Goal: Transaction & Acquisition: Purchase product/service

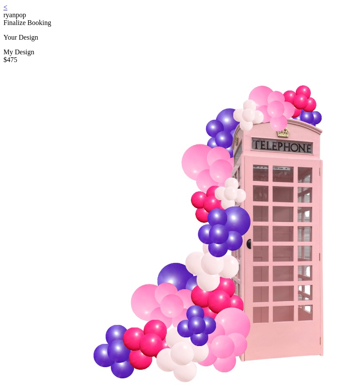
click at [7, 11] on link "<" at bounding box center [5, 6] width 4 height 7
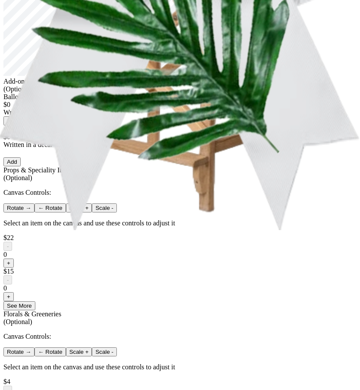
scroll to position [143, 0]
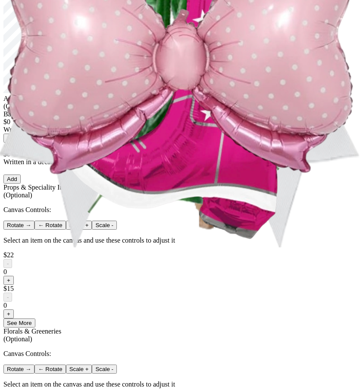
click at [21, 184] on button "Add" at bounding box center [11, 179] width 17 height 9
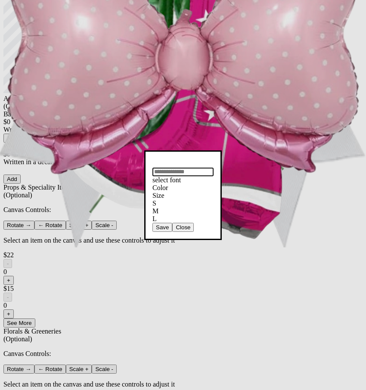
click at [213, 184] on div "Color" at bounding box center [183, 188] width 61 height 8
click at [202, 168] on input "text" at bounding box center [183, 172] width 61 height 9
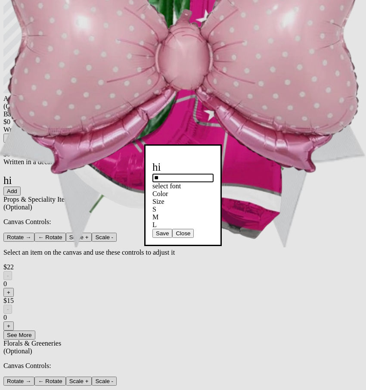
type input "**"
click at [172, 238] on button "Save" at bounding box center [163, 233] width 20 height 9
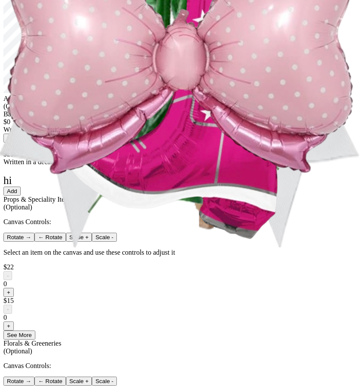
scroll to position [0, 0]
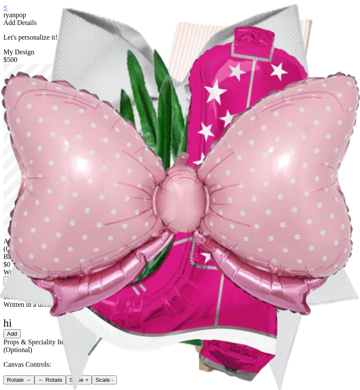
click at [158, 38] on div "Add Details Let's personalize it!" at bounding box center [179, 30] width 353 height 22
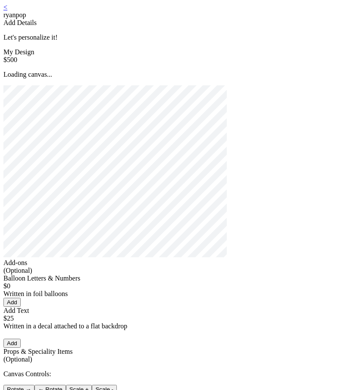
type input "**"
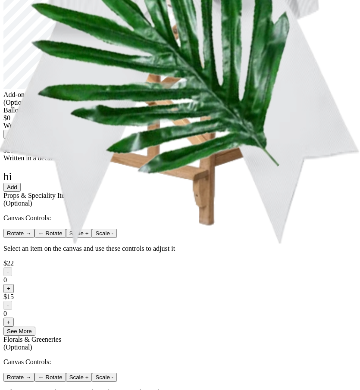
scroll to position [267, 0]
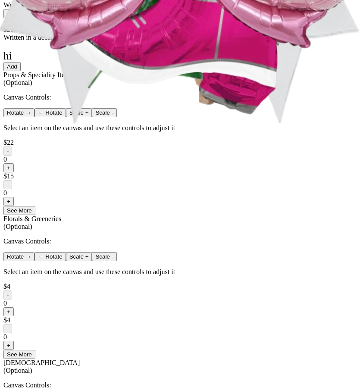
click at [21, 18] on button "Add" at bounding box center [11, 13] width 17 height 9
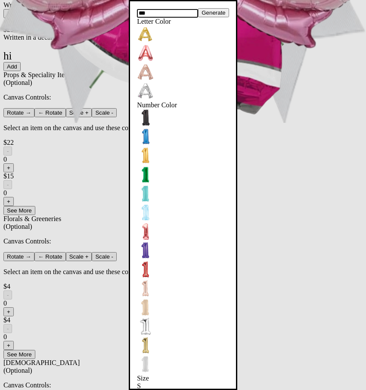
type input "***"
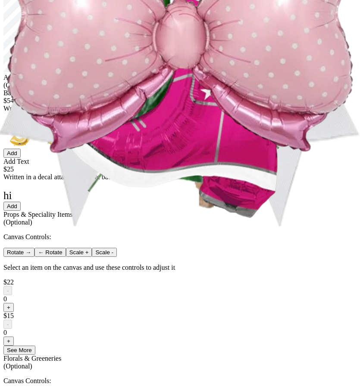
scroll to position [0, 0]
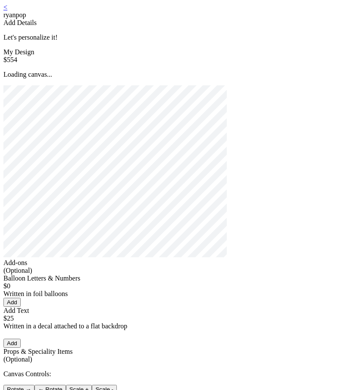
type input "**"
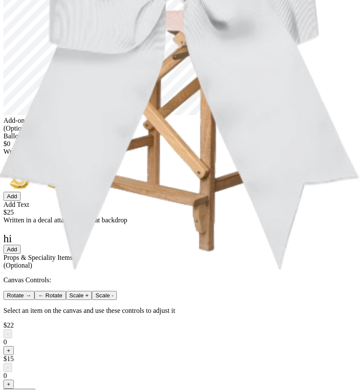
scroll to position [112, 0]
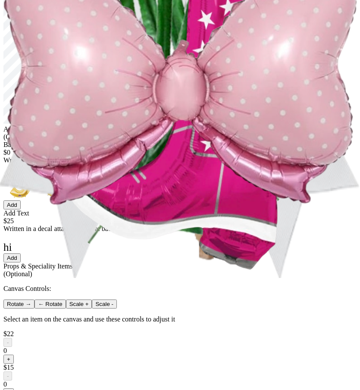
click at [21, 210] on button "Add" at bounding box center [11, 204] width 17 height 9
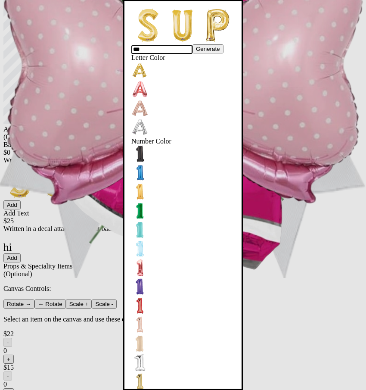
type input "***"
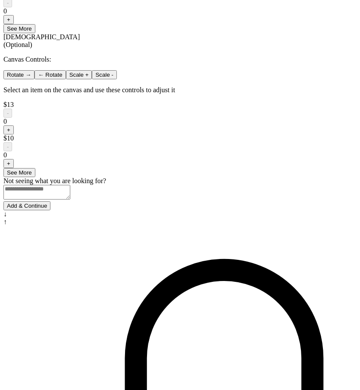
scroll to position [665, 0]
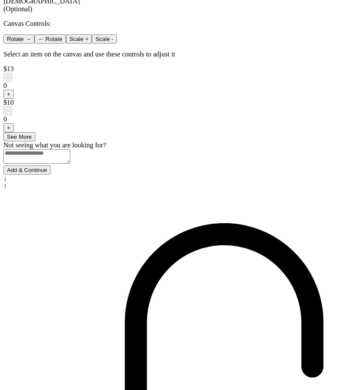
click at [50, 175] on button "Add & Continue" at bounding box center [26, 170] width 47 height 9
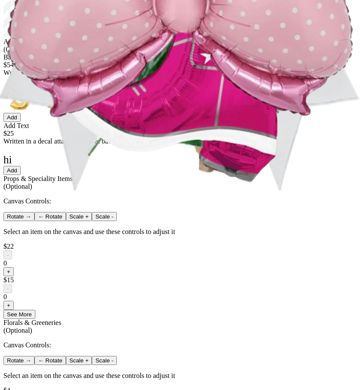
scroll to position [165, 0]
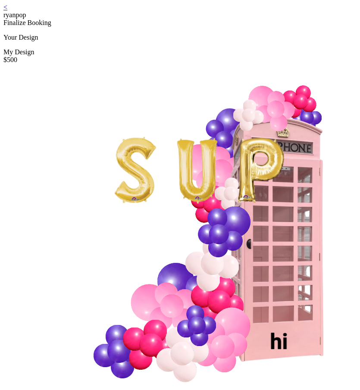
scroll to position [78, 0]
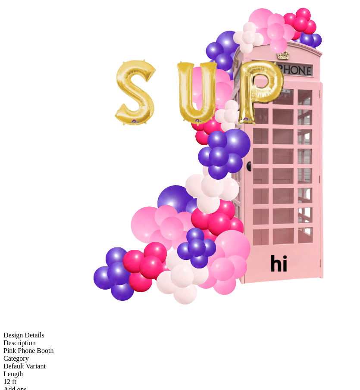
click at [287, 93] on img at bounding box center [226, 158] width 447 height 344
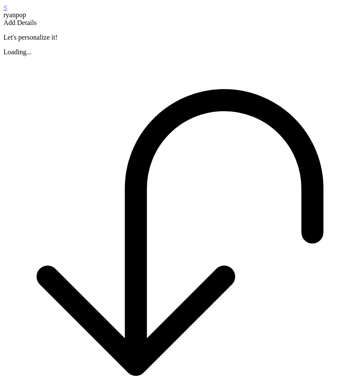
scroll to position [104, 0]
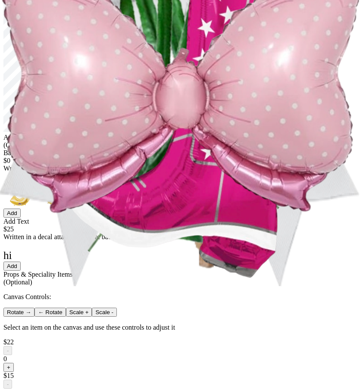
click at [21, 218] on button "Add" at bounding box center [11, 213] width 17 height 9
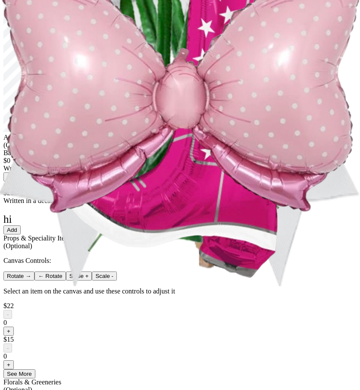
scroll to position [0, 0]
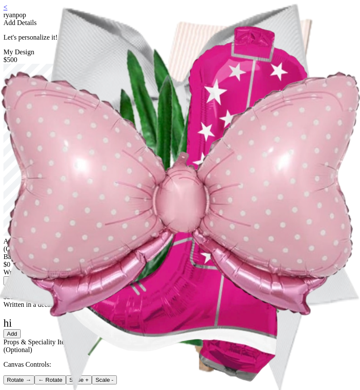
click at [21, 285] on button "Add" at bounding box center [11, 280] width 17 height 9
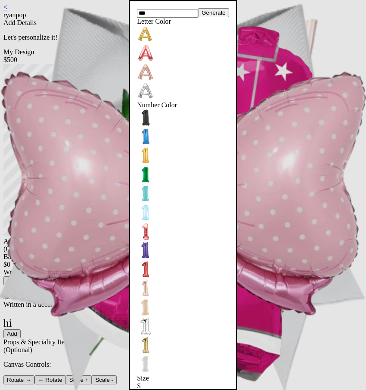
type input "***"
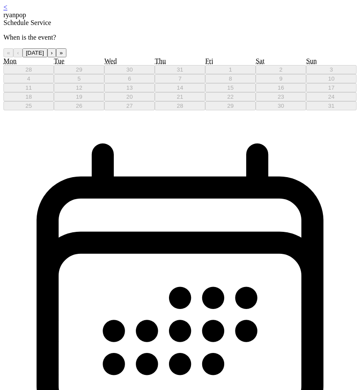
click at [56, 57] on button "›" at bounding box center [51, 52] width 9 height 9
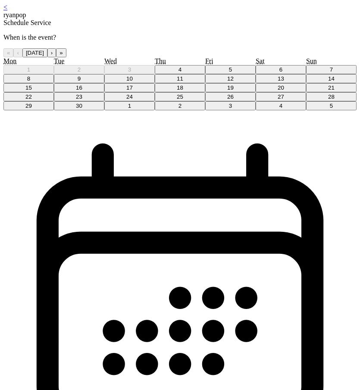
click at [213, 74] on button "5" at bounding box center [230, 69] width 50 height 9
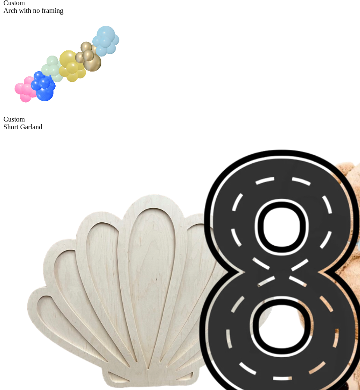
scroll to position [500, 0]
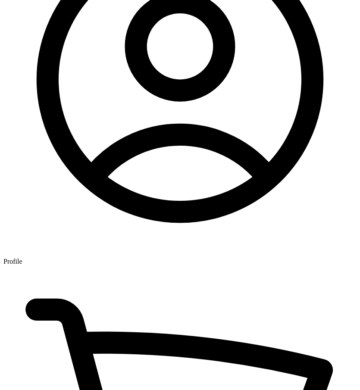
scroll to position [17, 0]
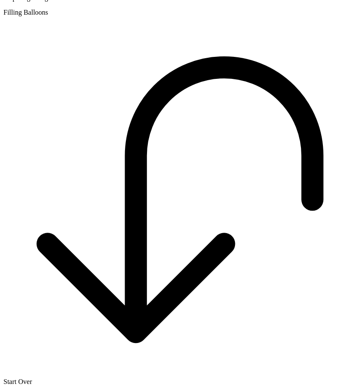
click at [239, 16] on div "ryanpop Preparing Design Filling Balloons" at bounding box center [179, 1] width 353 height 30
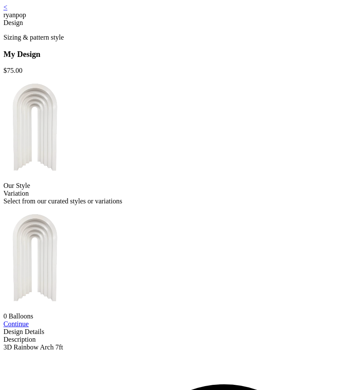
click at [66, 150] on img at bounding box center [34, 128] width 63 height 106
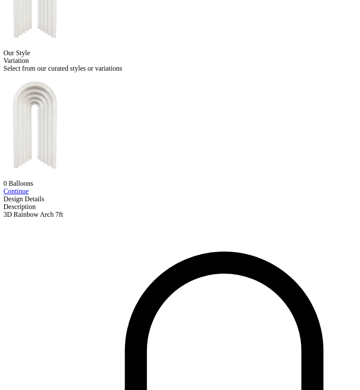
click at [29, 195] on link "Continue" at bounding box center [15, 191] width 25 height 7
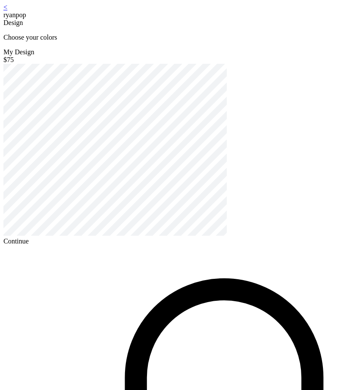
click at [186, 245] on div "Continue" at bounding box center [179, 242] width 353 height 8
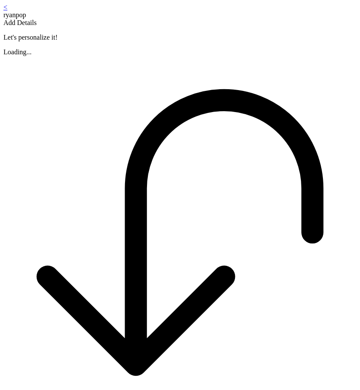
click at [217, 56] on div "< ryanpop Add Details Let's personalize it! Loading..." at bounding box center [179, 29] width 353 height 53
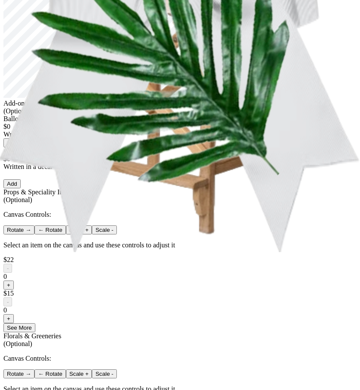
scroll to position [69, 0]
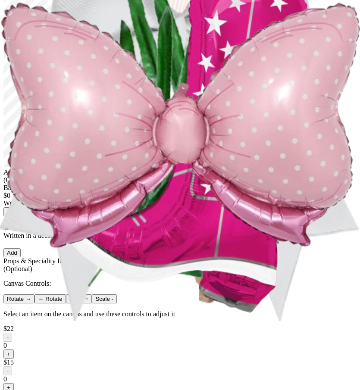
click at [21, 216] on button "Add" at bounding box center [11, 211] width 17 height 9
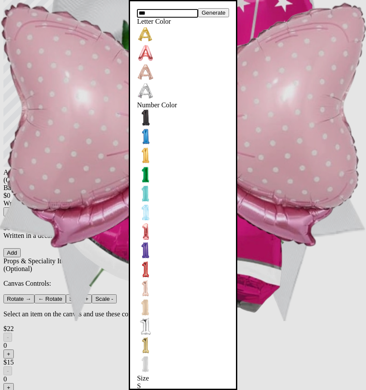
type input "***"
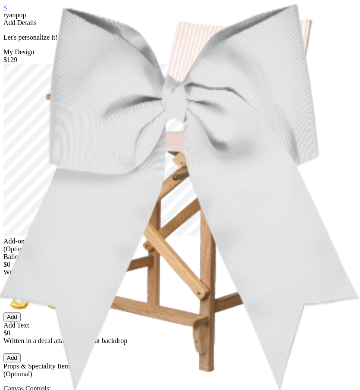
scroll to position [69, 0]
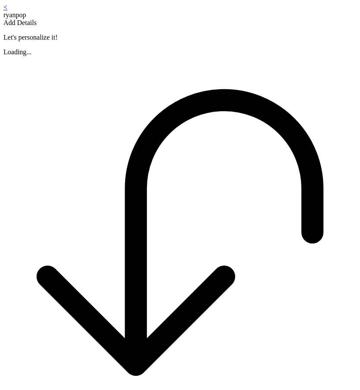
scroll to position [69, 0]
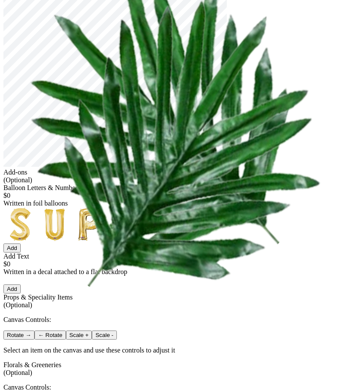
click at [21, 253] on button "Add" at bounding box center [11, 248] width 17 height 9
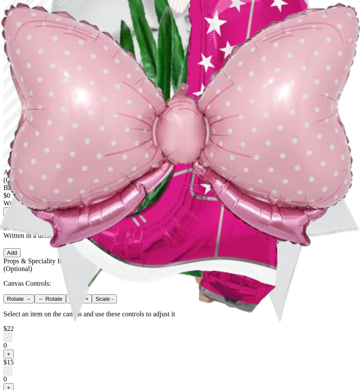
click at [21, 216] on button "Add" at bounding box center [11, 211] width 17 height 9
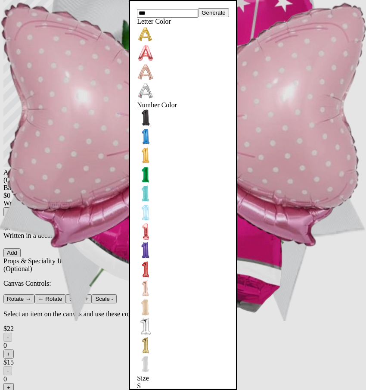
type input "***"
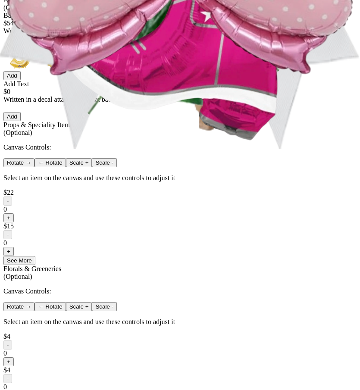
scroll to position [233, 0]
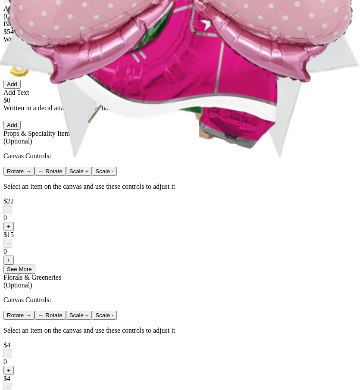
click at [21, 130] on button "Add" at bounding box center [11, 125] width 17 height 9
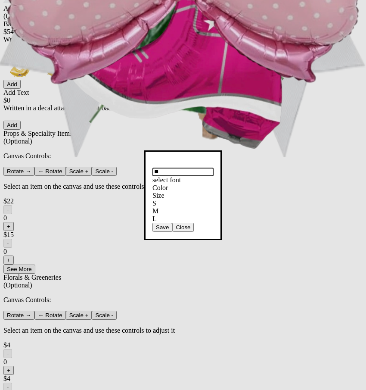
click at [184, 168] on input "**" at bounding box center [183, 172] width 61 height 9
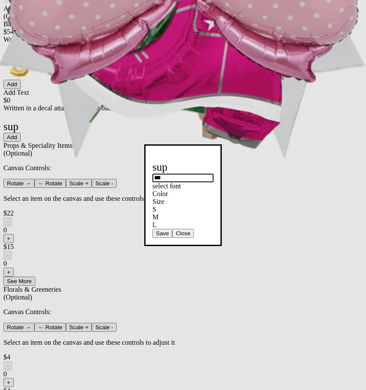
type input "***"
click at [172, 238] on button "Save" at bounding box center [163, 233] width 20 height 9
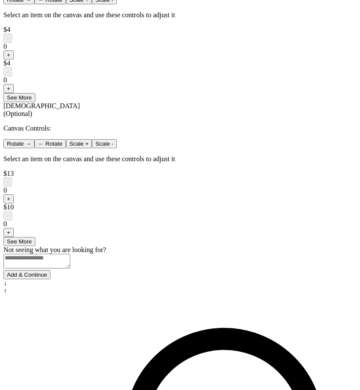
scroll to position [665, 0]
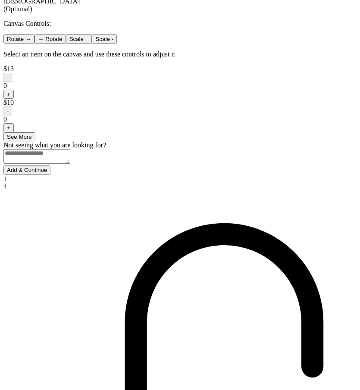
click at [50, 175] on button "Add & Continue" at bounding box center [26, 170] width 47 height 9
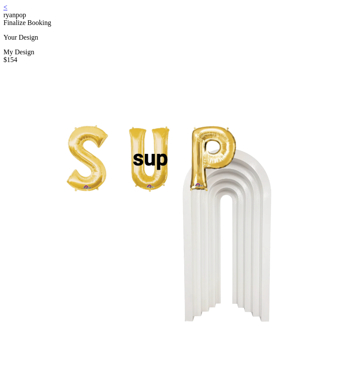
scroll to position [53, 0]
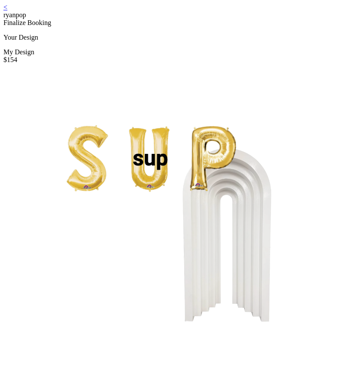
click at [7, 11] on link "<" at bounding box center [5, 6] width 4 height 7
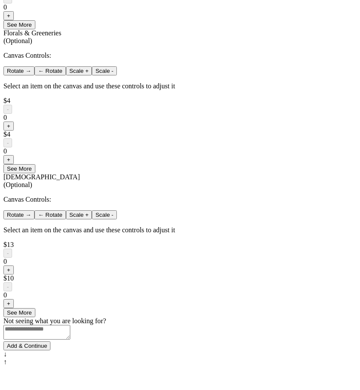
scroll to position [524, 0]
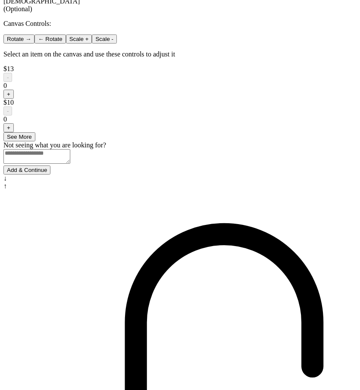
click at [50, 175] on button "Add & Continue" at bounding box center [26, 170] width 47 height 9
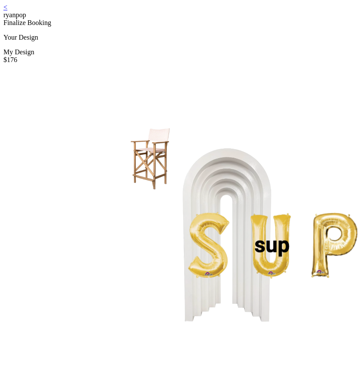
scroll to position [86, 0]
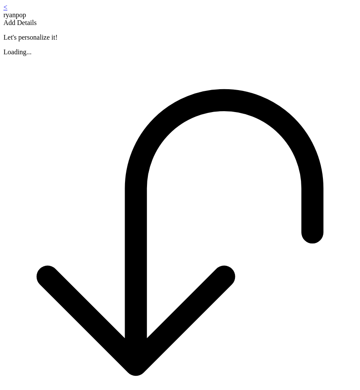
scroll to position [104, 0]
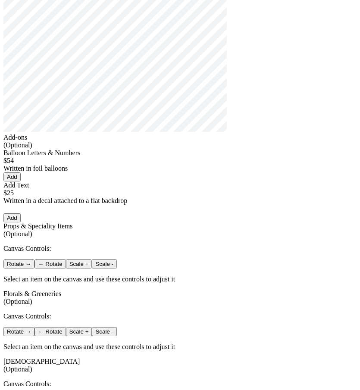
type input "***"
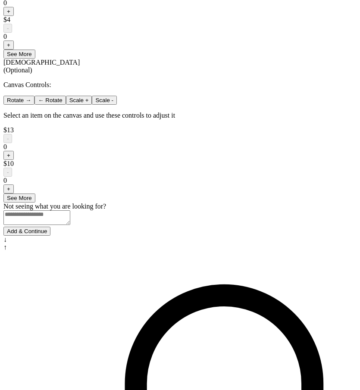
scroll to position [665, 0]
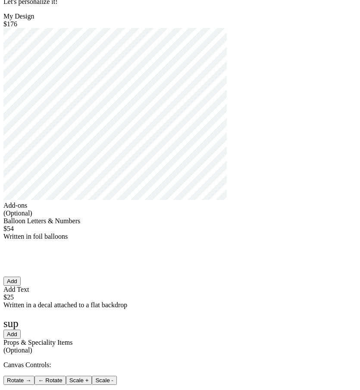
scroll to position [0, 0]
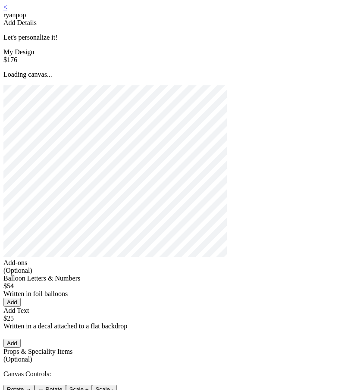
type input "***"
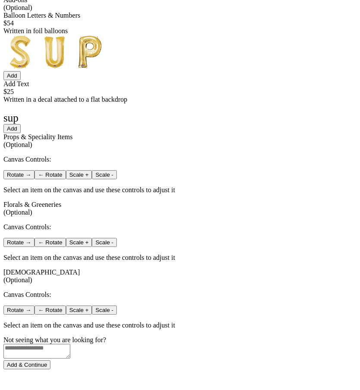
scroll to position [334, 0]
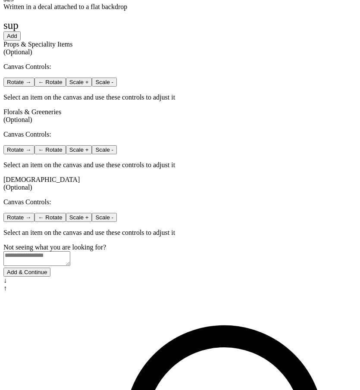
click at [50, 277] on button "Add & Continue" at bounding box center [26, 272] width 47 height 9
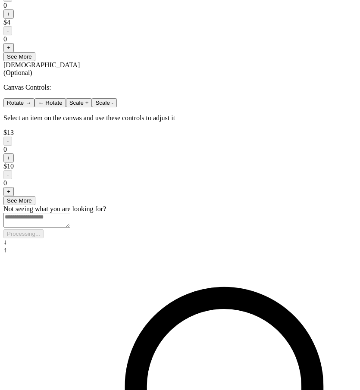
scroll to position [665, 0]
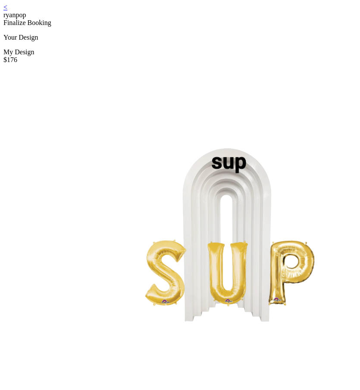
click at [7, 11] on link "<" at bounding box center [5, 6] width 4 height 7
click at [198, 125] on img at bounding box center [226, 236] width 447 height 344
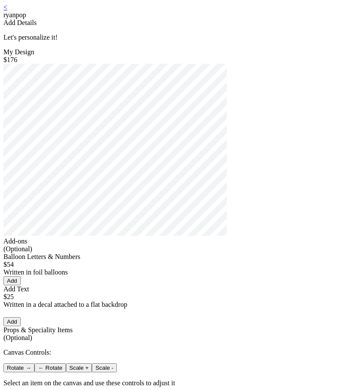
type input "***"
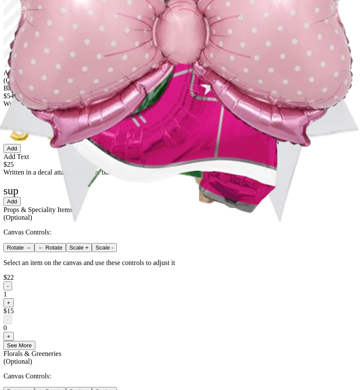
click at [198, 92] on div "Balloon Letters & Numbers" at bounding box center [179, 89] width 353 height 8
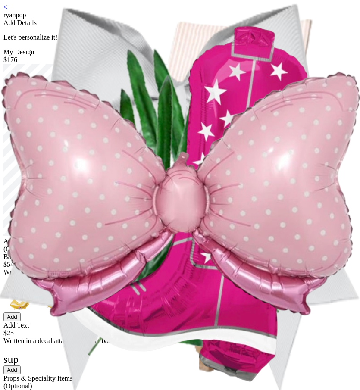
scroll to position [345, 0]
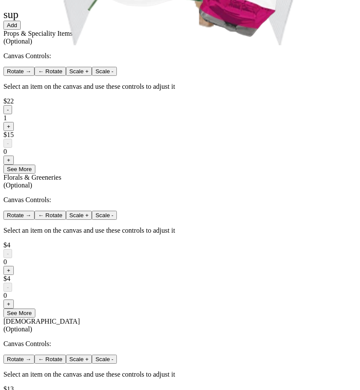
click at [12, 114] on button "-" at bounding box center [7, 109] width 9 height 9
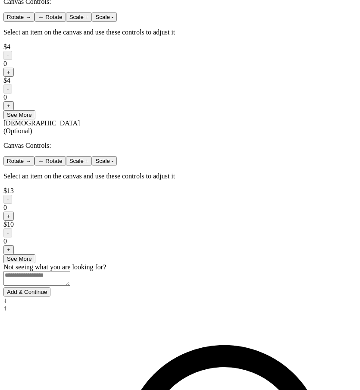
scroll to position [655, 0]
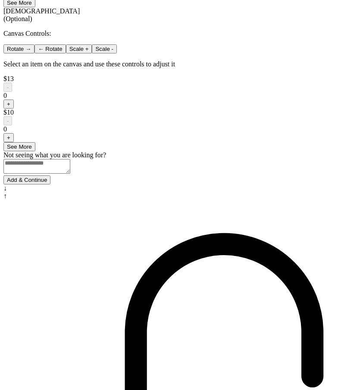
click at [50, 185] on button "Add & Continue" at bounding box center [26, 179] width 47 height 9
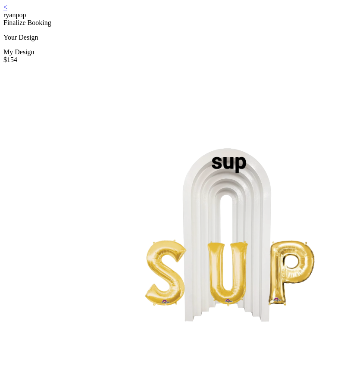
click at [52, 13] on div "< ryanpop" at bounding box center [179, 11] width 353 height 16
click at [7, 11] on link "<" at bounding box center [5, 6] width 4 height 7
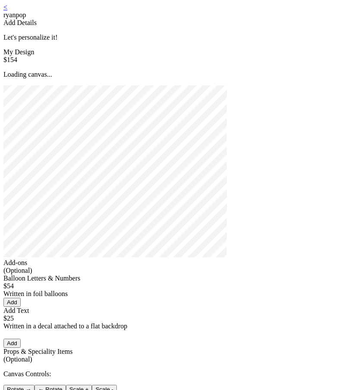
type input "***"
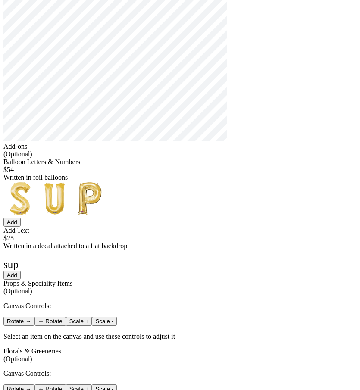
scroll to position [103, 0]
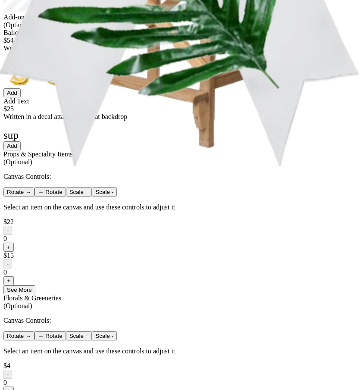
scroll to position [336, 0]
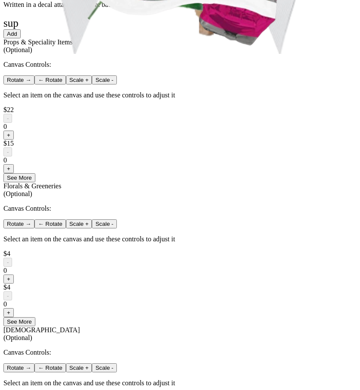
click at [14, 140] on button "+" at bounding box center [8, 135] width 10 height 9
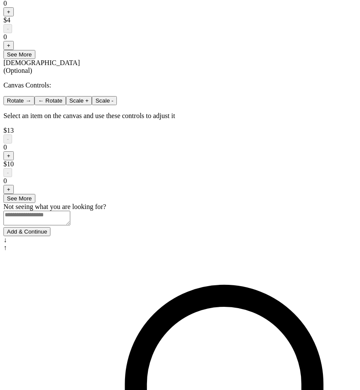
scroll to position [665, 0]
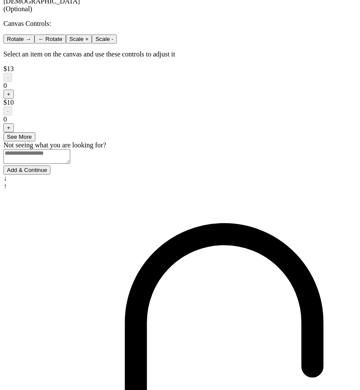
click at [50, 175] on button "Add & Continue" at bounding box center [26, 170] width 47 height 9
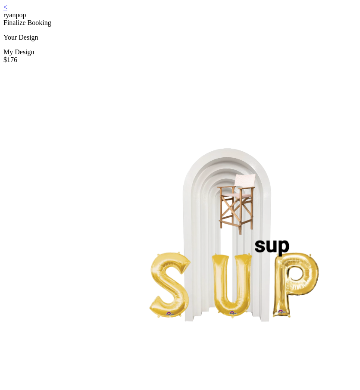
scroll to position [86, 0]
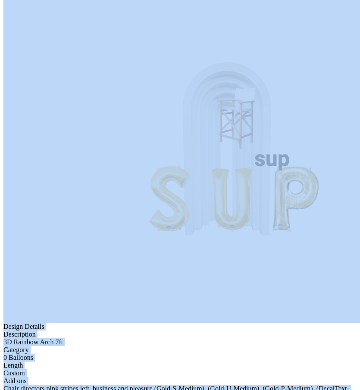
drag, startPoint x: 167, startPoint y: 327, endPoint x: 93, endPoint y: 146, distance: 195.4
click at [93, 146] on div "< ryanpop Finalize Booking Your Design My Design $176 Design Details Descriptio…" at bounding box center [179, 162] width 353 height 491
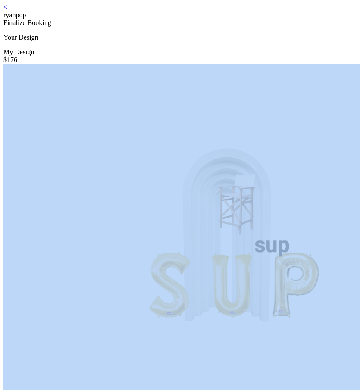
click at [7, 11] on link "<" at bounding box center [5, 6] width 4 height 7
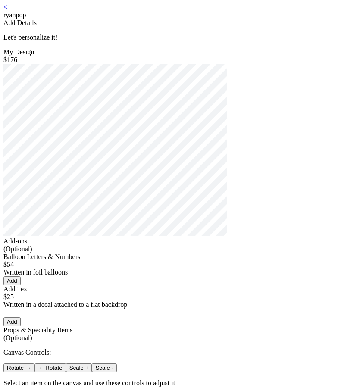
type input "***"
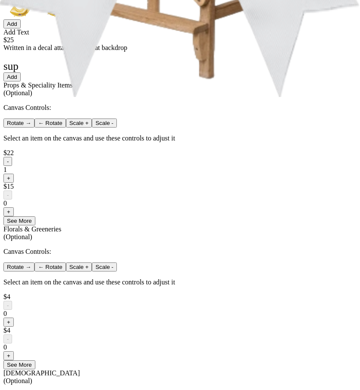
scroll to position [336, 0]
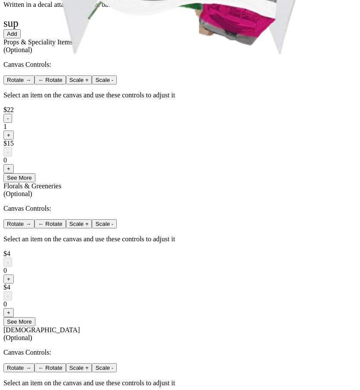
click at [12, 123] on button "-" at bounding box center [7, 118] width 9 height 9
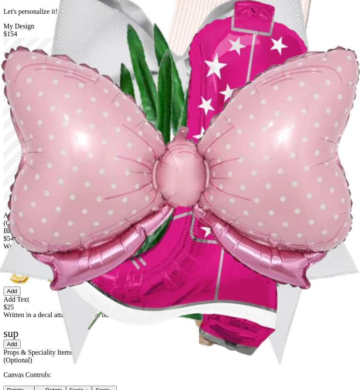
scroll to position [0, 0]
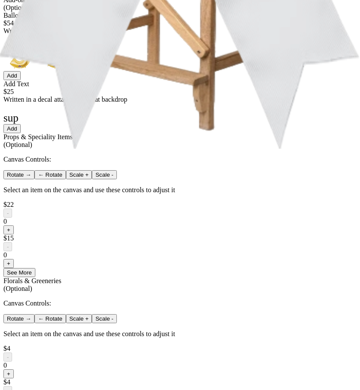
scroll to position [302, 0]
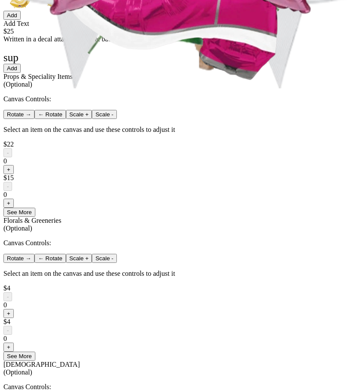
click at [14, 174] on button "+" at bounding box center [8, 169] width 10 height 9
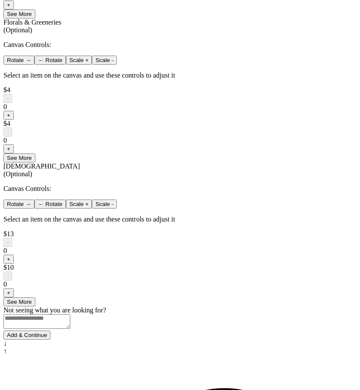
scroll to position [665, 0]
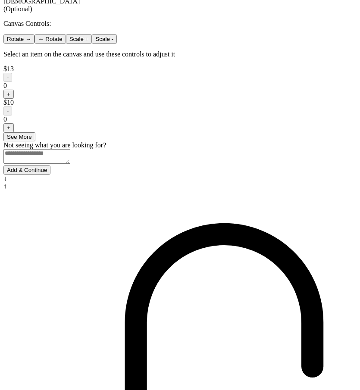
click at [50, 175] on button "Add & Continue" at bounding box center [26, 170] width 47 height 9
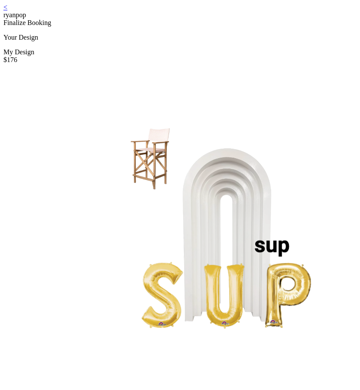
click at [7, 11] on link "<" at bounding box center [5, 6] width 4 height 7
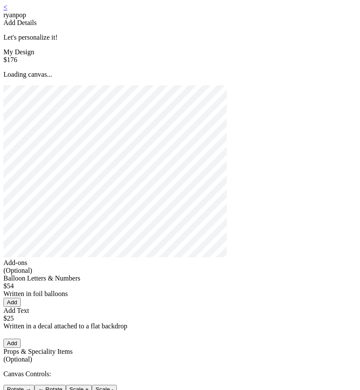
type input "***"
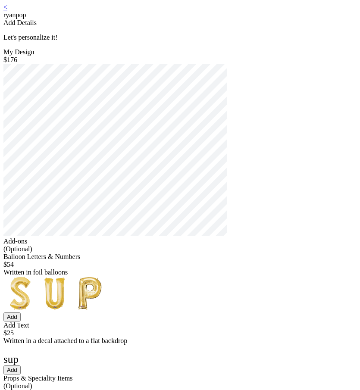
click at [7, 11] on link "<" at bounding box center [5, 6] width 4 height 7
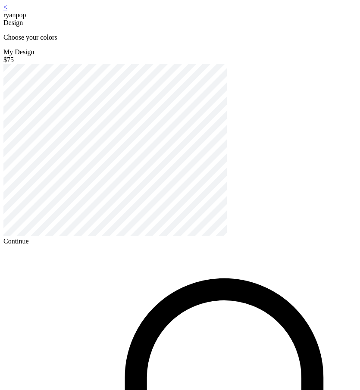
click at [222, 245] on div "Continue" at bounding box center [179, 242] width 353 height 8
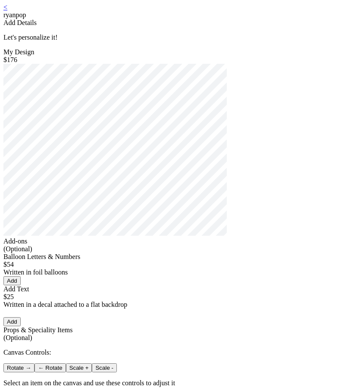
type input "***"
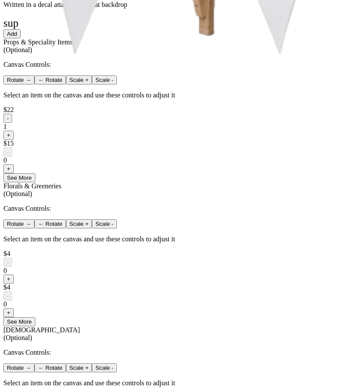
scroll to position [354, 0]
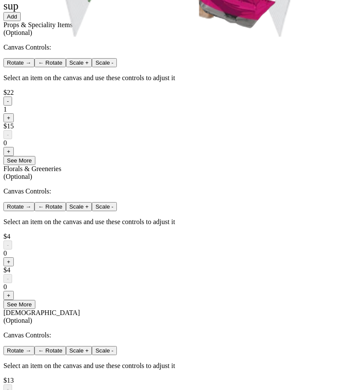
click at [12, 106] on button "-" at bounding box center [7, 101] width 9 height 9
click at [14, 122] on button "+" at bounding box center [8, 117] width 10 height 9
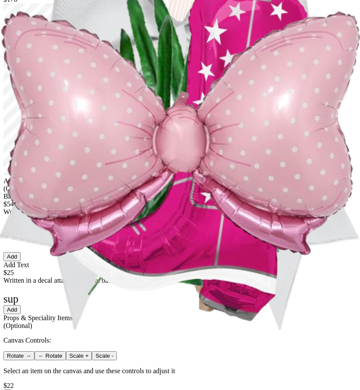
scroll to position [0, 0]
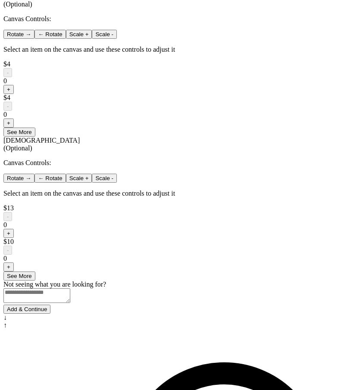
scroll to position [665, 0]
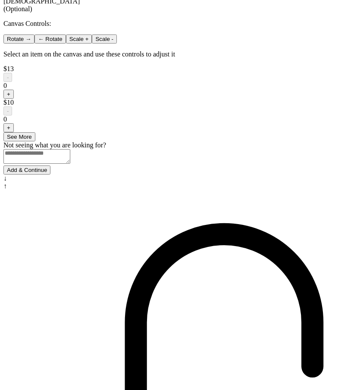
drag, startPoint x: 192, startPoint y: 99, endPoint x: 210, endPoint y: 264, distance: 166.6
click at [50, 175] on button "Add & Continue" at bounding box center [26, 170] width 47 height 9
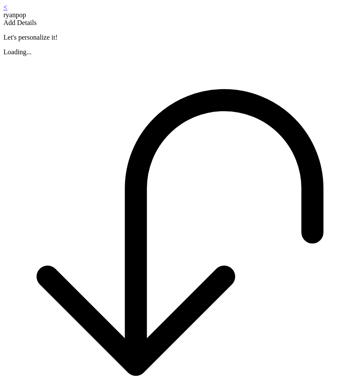
scroll to position [104, 0]
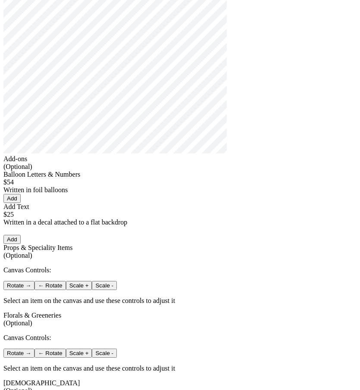
type input "***"
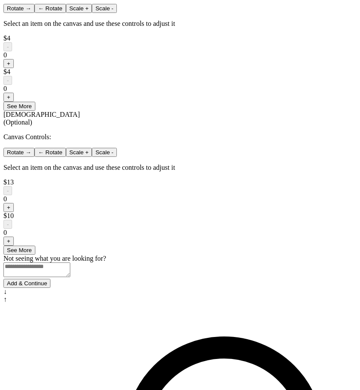
scroll to position [665, 0]
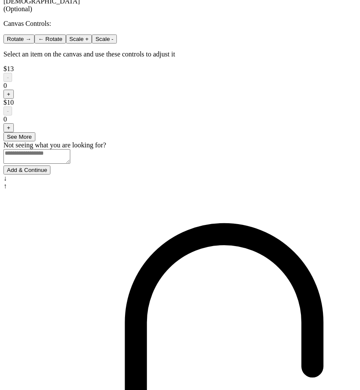
click at [50, 175] on button "Add & Continue" at bounding box center [26, 170] width 47 height 9
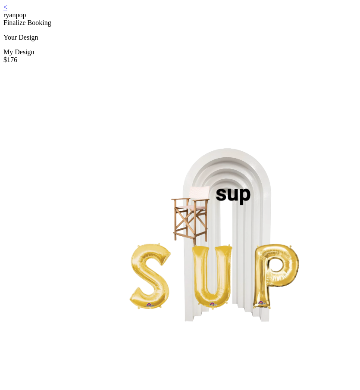
scroll to position [86, 0]
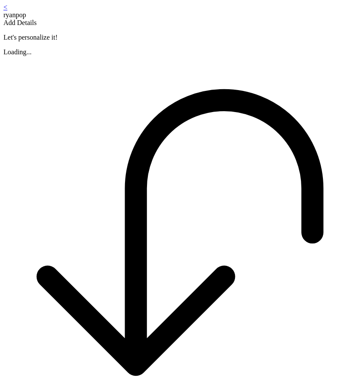
scroll to position [104, 0]
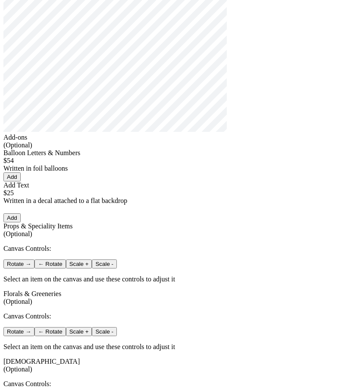
type input "***"
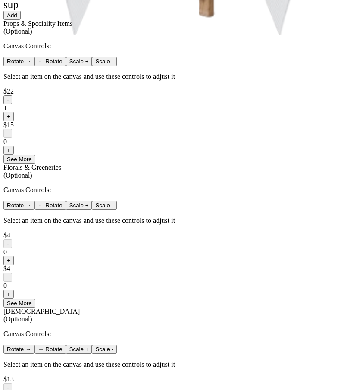
scroll to position [294, 0]
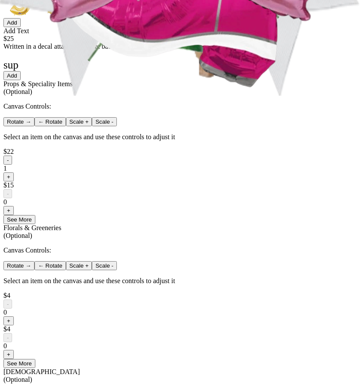
click at [12, 165] on button "-" at bounding box center [7, 160] width 9 height 9
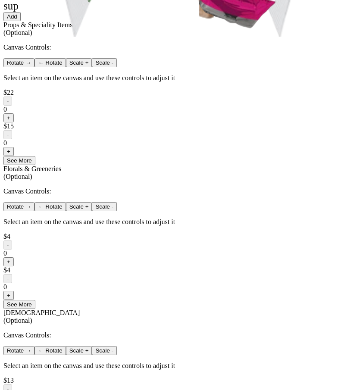
scroll to position [414, 0]
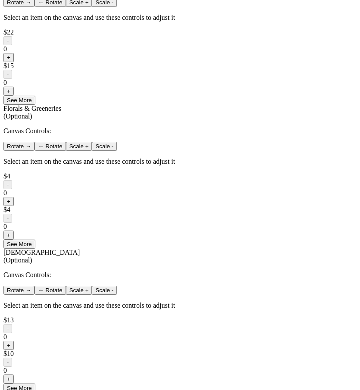
click at [14, 62] on button "+" at bounding box center [8, 57] width 10 height 9
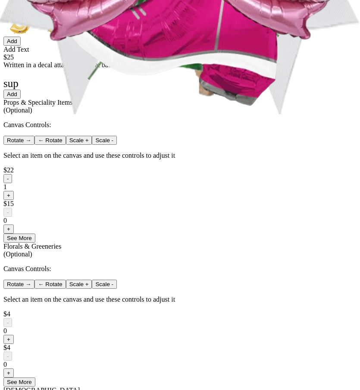
scroll to position [267, 0]
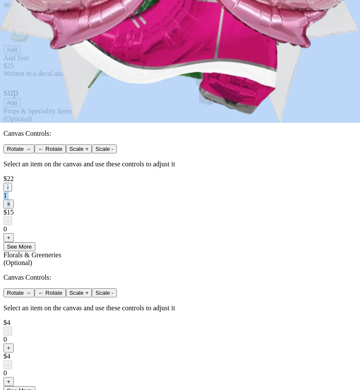
drag, startPoint x: 285, startPoint y: 270, endPoint x: 142, endPoint y: 322, distance: 152.1
click at [142, 322] on div "< ryanpop Add Details Let's personalize it! My Design $176 Add-ons (Optional) B…" at bounding box center [179, 162] width 353 height 852
click at [12, 192] on button "-" at bounding box center [7, 187] width 9 height 9
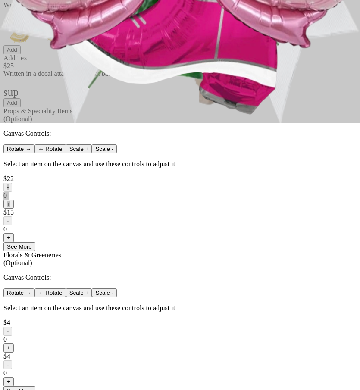
scroll to position [0, 0]
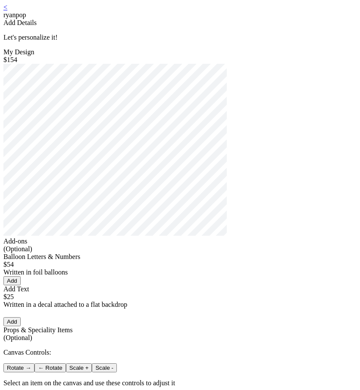
type input "***"
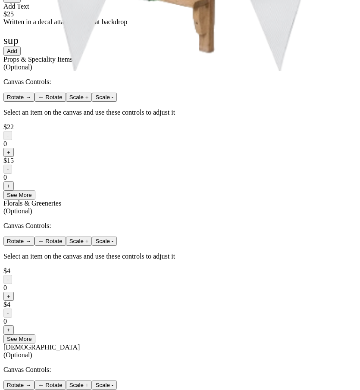
scroll to position [336, 0]
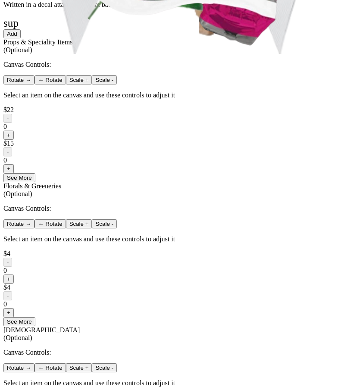
click at [14, 140] on button "+" at bounding box center [8, 135] width 10 height 9
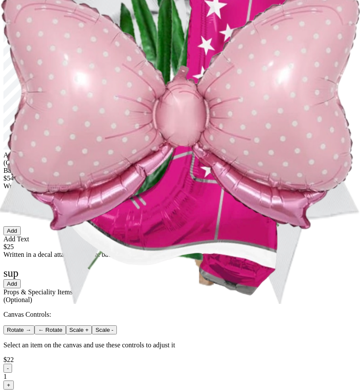
scroll to position [0, 0]
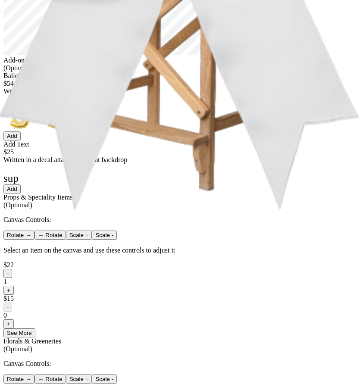
scroll to position [267, 0]
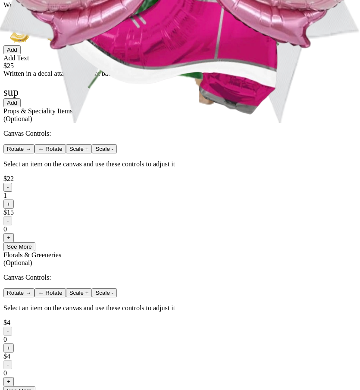
click at [12, 192] on button "-" at bounding box center [7, 187] width 9 height 9
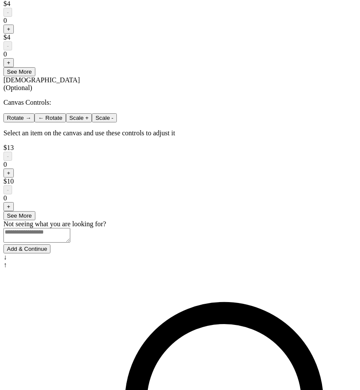
scroll to position [638, 0]
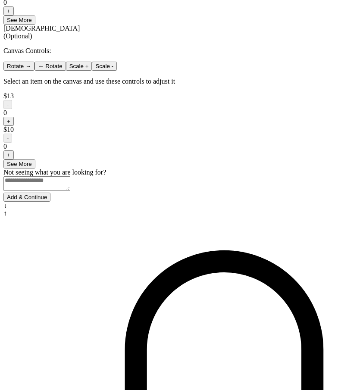
click at [50, 202] on button "Add & Continue" at bounding box center [26, 197] width 47 height 9
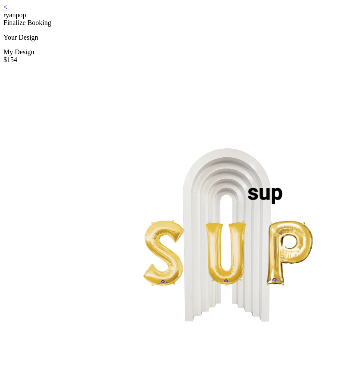
click at [7, 11] on link "<" at bounding box center [5, 6] width 4 height 7
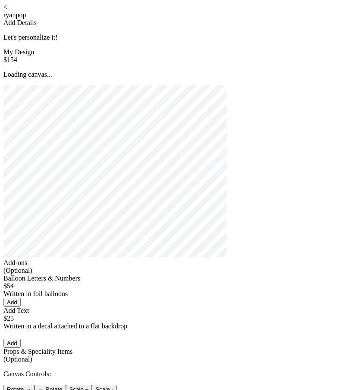
type input "***"
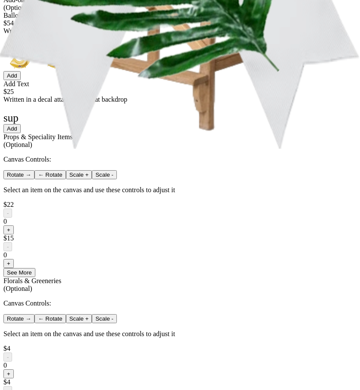
scroll to position [397, 0]
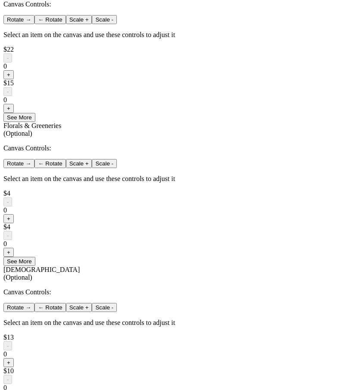
click at [14, 79] on button "+" at bounding box center [8, 74] width 10 height 9
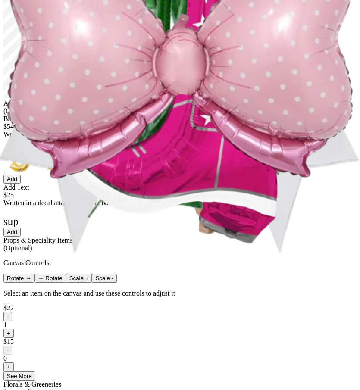
scroll to position [103, 0]
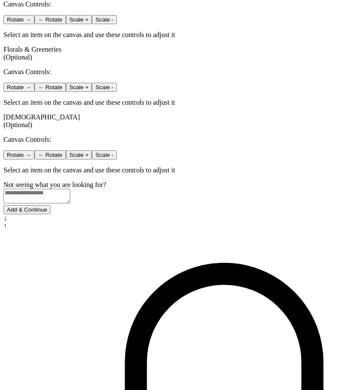
scroll to position [405, 0]
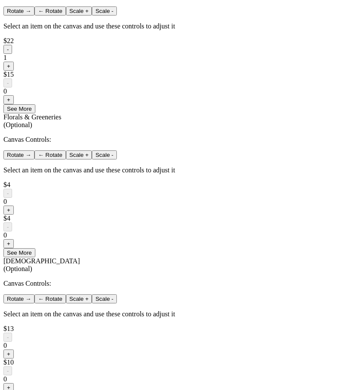
click at [12, 54] on button "-" at bounding box center [7, 49] width 9 height 9
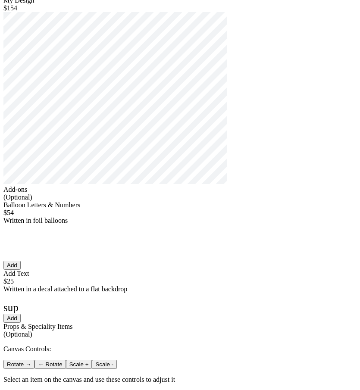
scroll to position [0, 0]
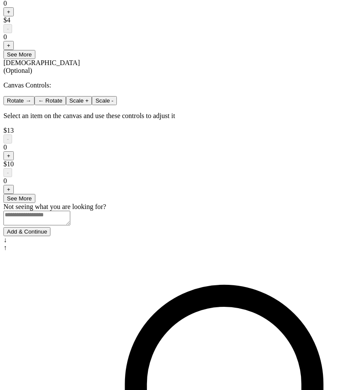
scroll to position [665, 0]
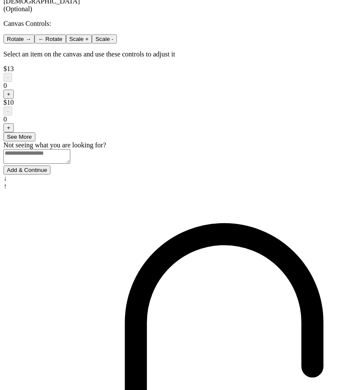
click at [50, 175] on button "Add & Continue" at bounding box center [26, 170] width 47 height 9
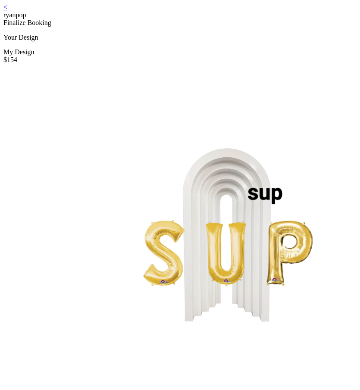
click at [7, 11] on link "<" at bounding box center [5, 6] width 4 height 7
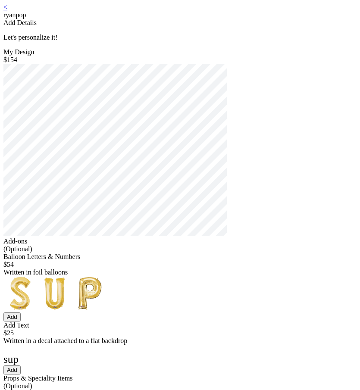
type input "***"
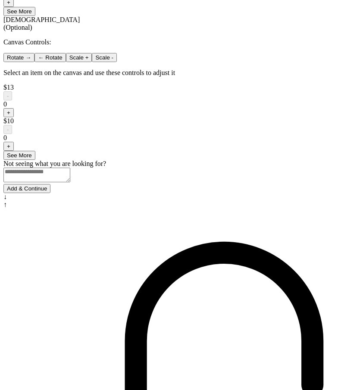
scroll to position [665, 0]
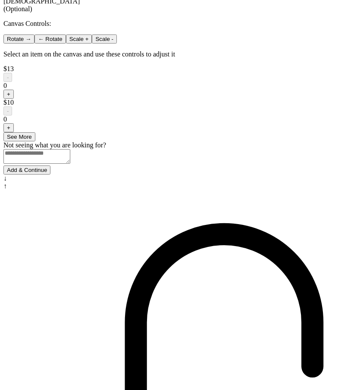
click at [84, 372] on div "Start Over" at bounding box center [179, 371] width 353 height 363
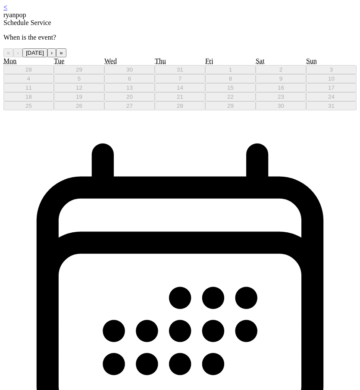
click at [56, 57] on button "›" at bounding box center [51, 52] width 9 height 9
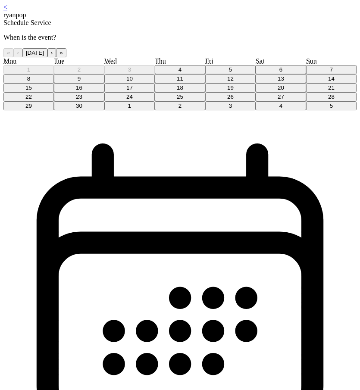
click at [205, 74] on button "5" at bounding box center [230, 69] width 50 height 9
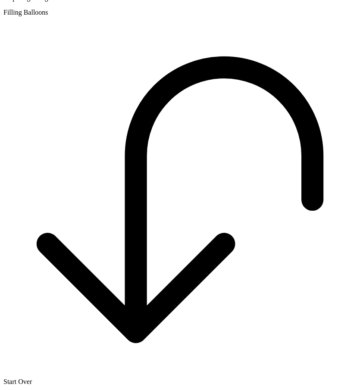
click at [222, 16] on div "ryanpop Preparing Design Filling Balloons" at bounding box center [179, 1] width 353 height 30
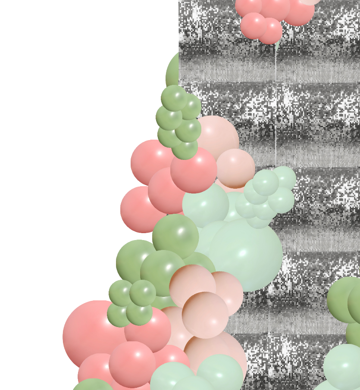
scroll to position [260, 0]
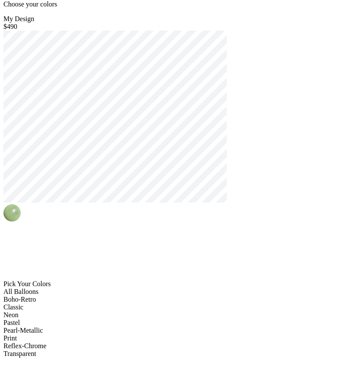
scroll to position [69, 0]
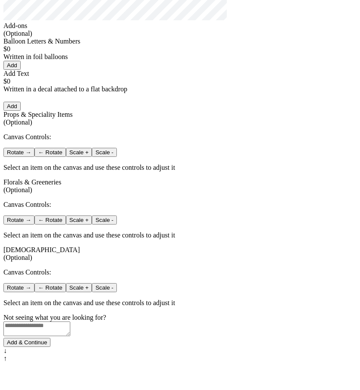
scroll to position [207, 0]
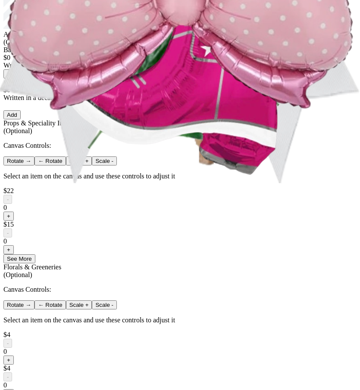
click at [21, 78] on button "Add" at bounding box center [11, 73] width 17 height 9
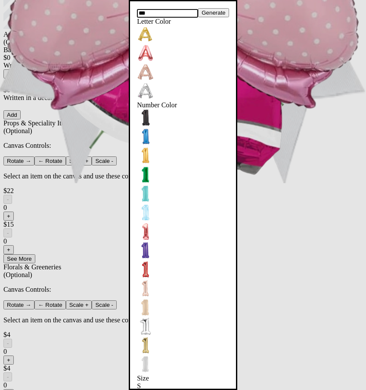
type input "***"
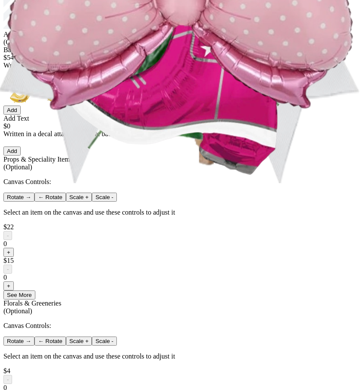
click at [21, 156] on button "Add" at bounding box center [11, 151] width 17 height 9
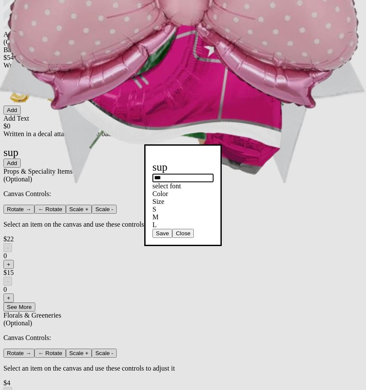
type input "***"
click at [172, 238] on button "Save" at bounding box center [163, 233] width 20 height 9
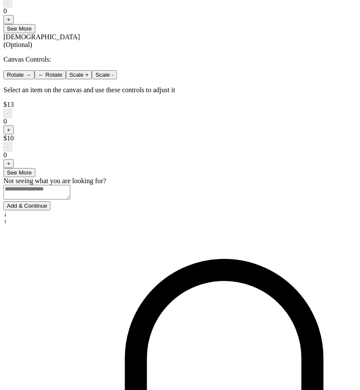
scroll to position [665, 0]
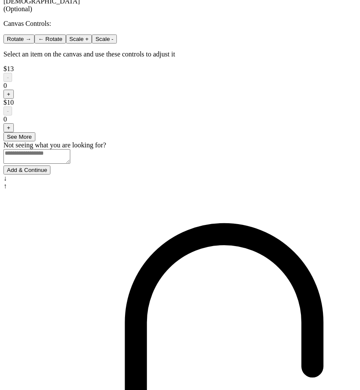
click at [50, 175] on button "Add & Continue" at bounding box center [26, 170] width 47 height 9
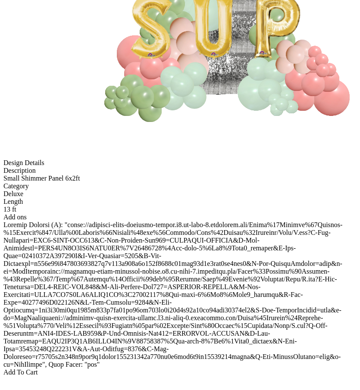
scroll to position [241, 0]
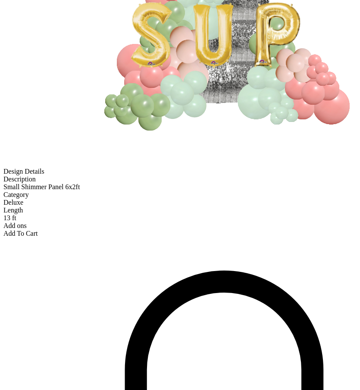
scroll to position [69, 0]
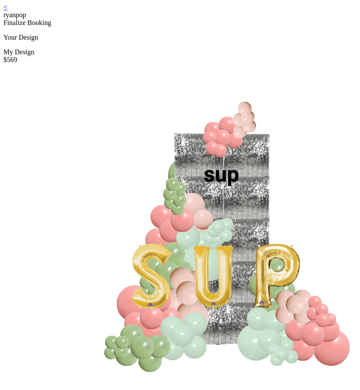
scroll to position [69, 0]
click at [7, 11] on link "<" at bounding box center [5, 6] width 4 height 7
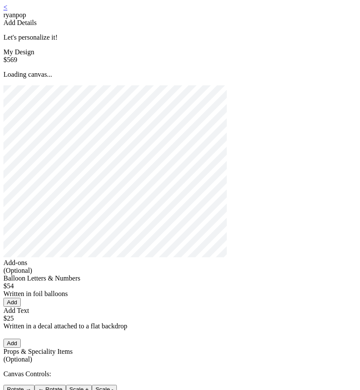
type input "***"
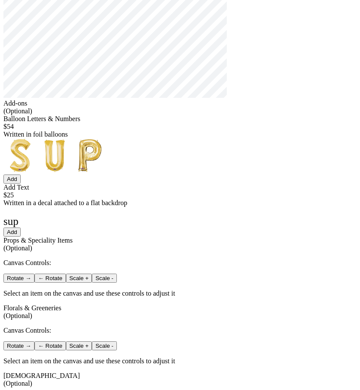
scroll to position [334, 0]
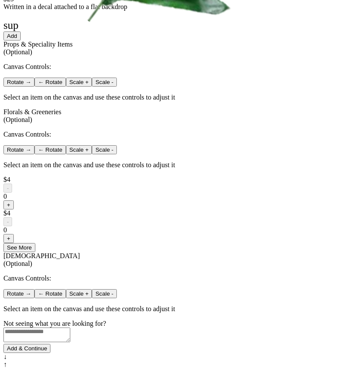
click at [35, 252] on button "See More" at bounding box center [19, 247] width 32 height 9
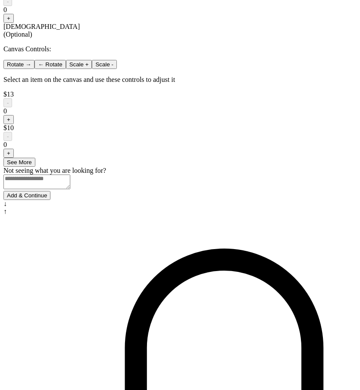
scroll to position [1253, 0]
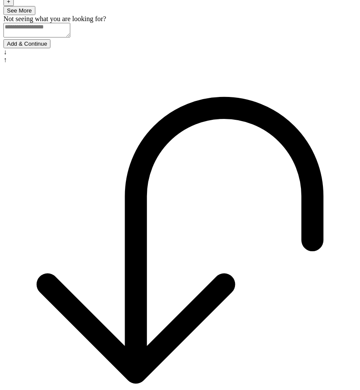
click at [50, 48] on button "Add & Continue" at bounding box center [26, 43] width 47 height 9
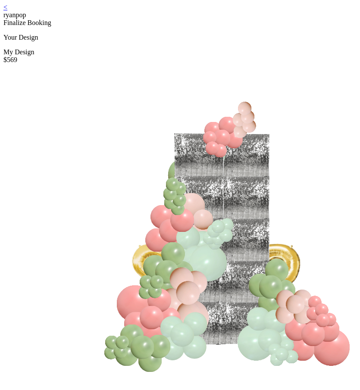
scroll to position [69, 0]
click at [7, 10] on link "<" at bounding box center [5, 6] width 4 height 7
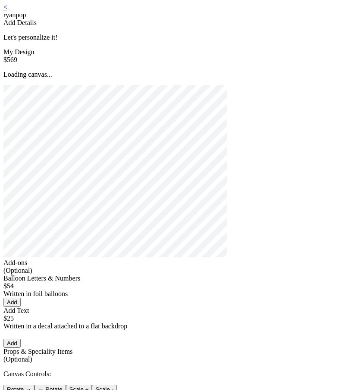
type input "***"
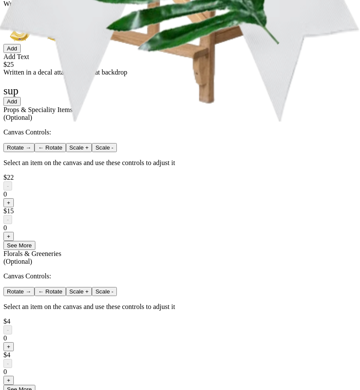
scroll to position [372, 0]
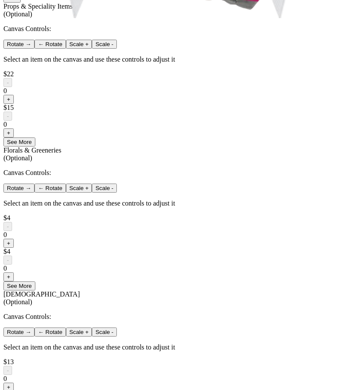
click at [14, 104] on button "+" at bounding box center [8, 99] width 10 height 9
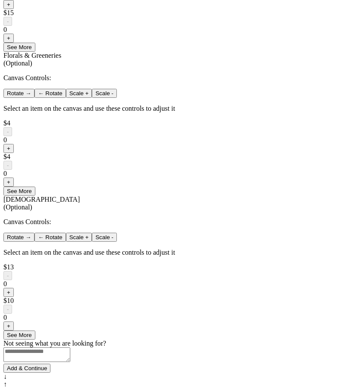
scroll to position [665, 0]
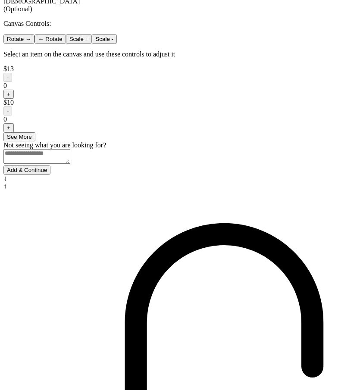
click at [50, 175] on button "Add & Continue" at bounding box center [26, 170] width 47 height 9
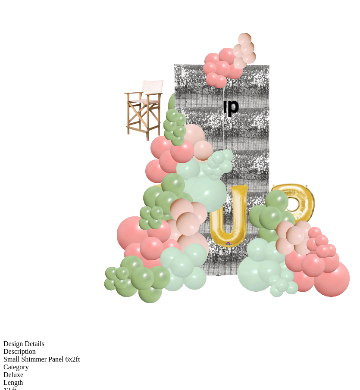
scroll to position [60, 0]
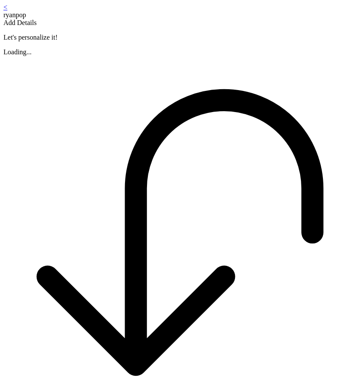
scroll to position [104, 0]
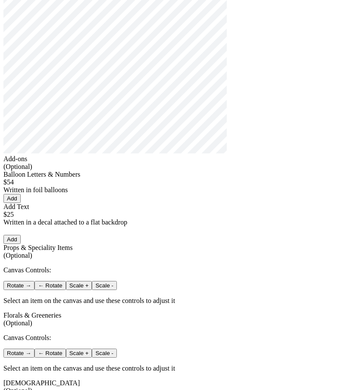
type input "***"
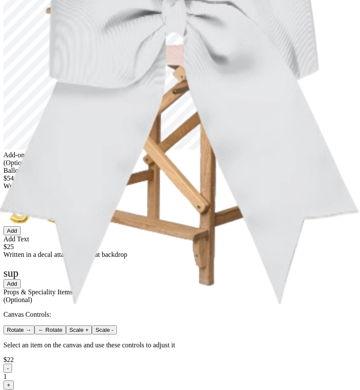
scroll to position [0, 0]
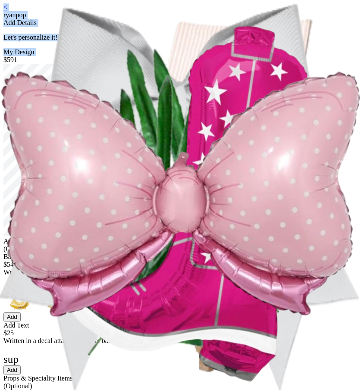
drag, startPoint x: 219, startPoint y: 76, endPoint x: 38, endPoint y: -10, distance: 200.0
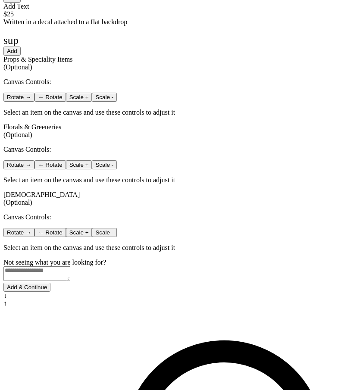
scroll to position [334, 0]
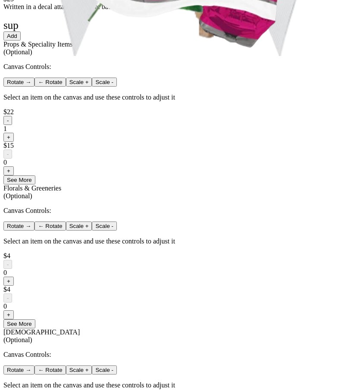
click at [12, 125] on button "-" at bounding box center [7, 120] width 9 height 9
click at [14, 142] on button "+" at bounding box center [8, 137] width 10 height 9
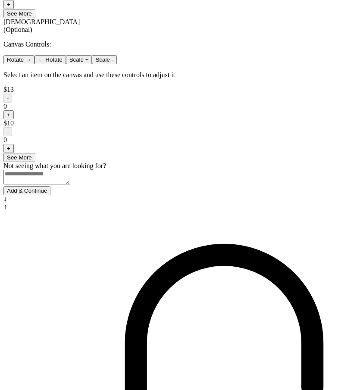
scroll to position [665, 0]
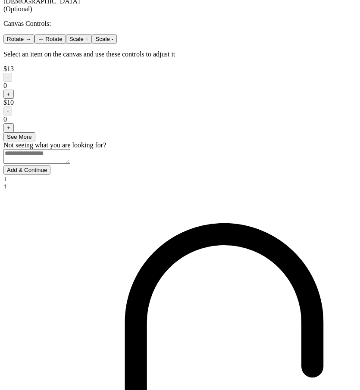
click at [50, 175] on button "Add & Continue" at bounding box center [26, 170] width 47 height 9
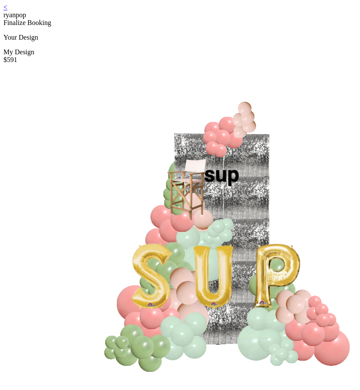
click at [7, 11] on link "<" at bounding box center [5, 6] width 4 height 7
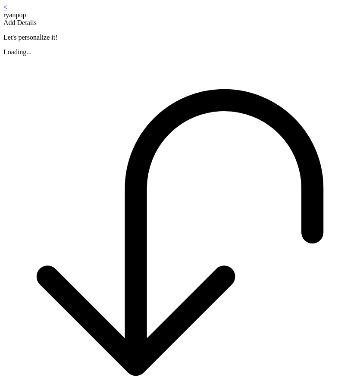
click at [242, 56] on div "< ryanpop Add Details Let's personalize it! Loading..." at bounding box center [179, 29] width 353 height 53
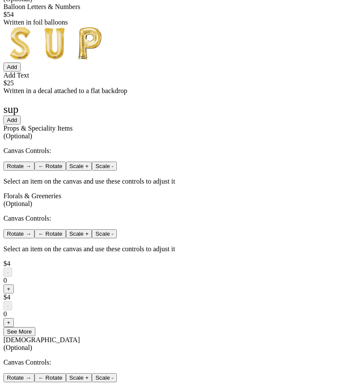
scroll to position [362, 0]
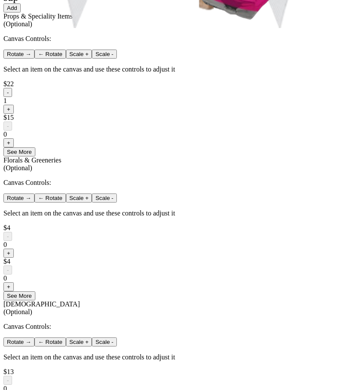
click at [12, 97] on button "-" at bounding box center [7, 92] width 9 height 9
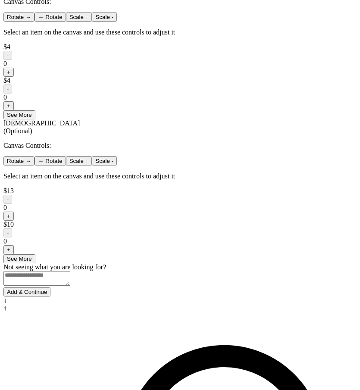
scroll to position [665, 0]
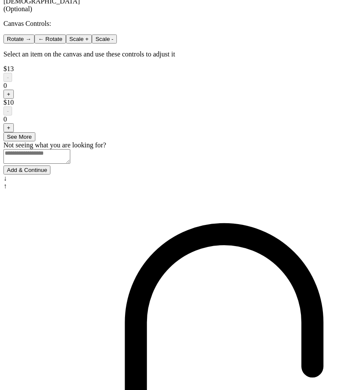
click at [50, 175] on button "Add & Continue" at bounding box center [26, 170] width 47 height 9
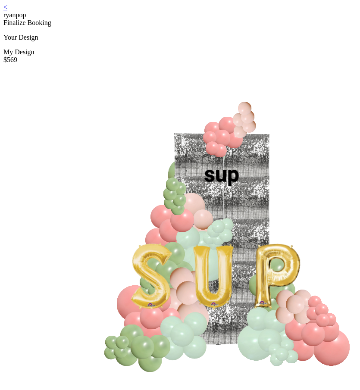
scroll to position [78, 0]
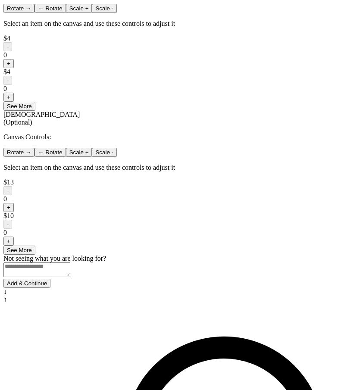
scroll to position [665, 0]
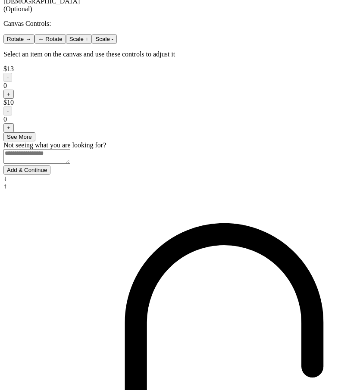
click at [50, 175] on button "Add & Continue" at bounding box center [26, 170] width 47 height 9
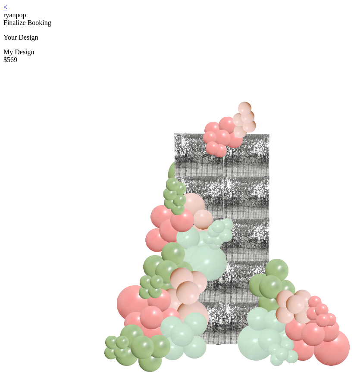
click at [7, 11] on link "<" at bounding box center [5, 6] width 4 height 7
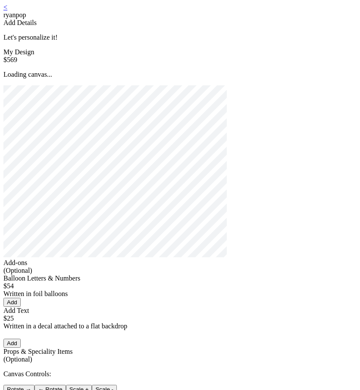
type input "***"
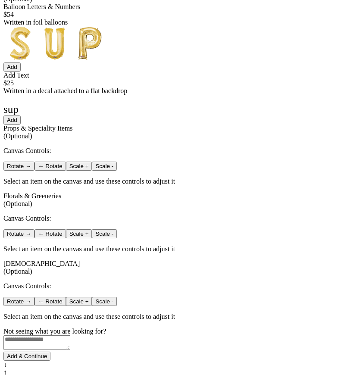
scroll to position [334, 0]
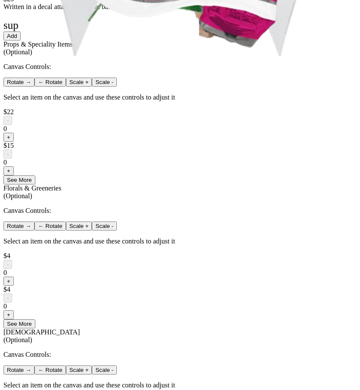
click at [14, 142] on button "+" at bounding box center [8, 137] width 10 height 9
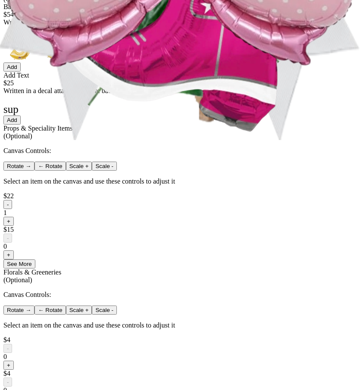
scroll to position [665, 0]
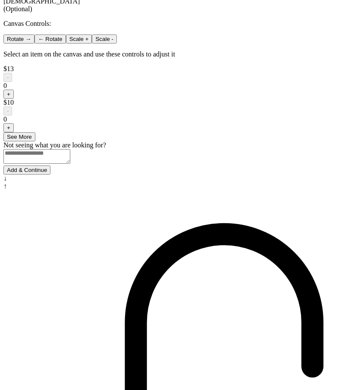
click at [50, 175] on button "Add & Continue" at bounding box center [26, 170] width 47 height 9
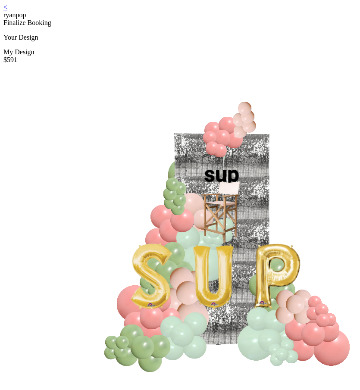
click at [7, 11] on link "<" at bounding box center [5, 6] width 4 height 7
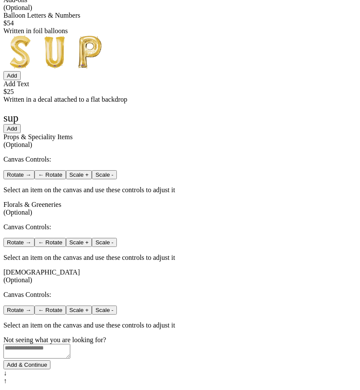
scroll to position [250, 0]
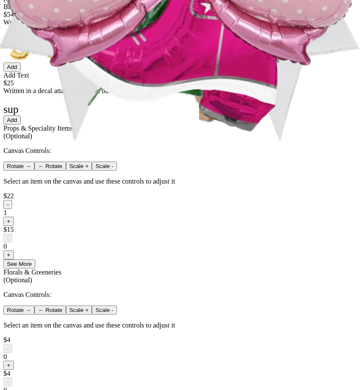
click at [12, 209] on button "-" at bounding box center [7, 204] width 9 height 9
click at [166, 125] on div "Add Text $25 Written in a decal attached to a flat backdrop sup *** select font…" at bounding box center [179, 98] width 353 height 53
click at [21, 125] on button "Add" at bounding box center [11, 120] width 17 height 9
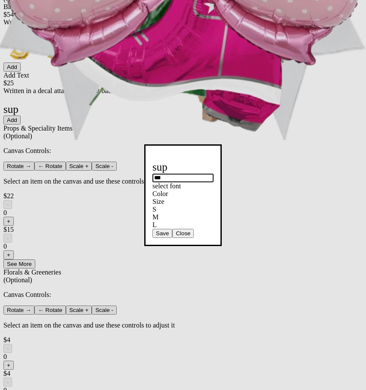
click at [153, 174] on input "***" at bounding box center [183, 178] width 61 height 9
type input "*"
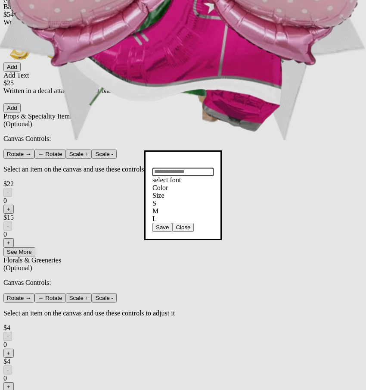
click at [153, 232] on button "Save" at bounding box center [163, 227] width 20 height 9
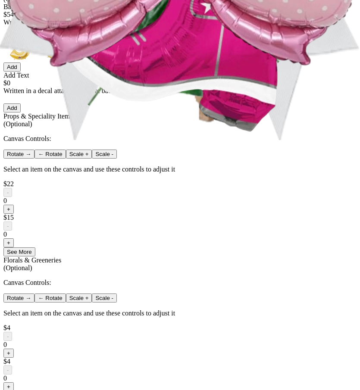
click at [21, 72] on button "Add" at bounding box center [11, 67] width 17 height 9
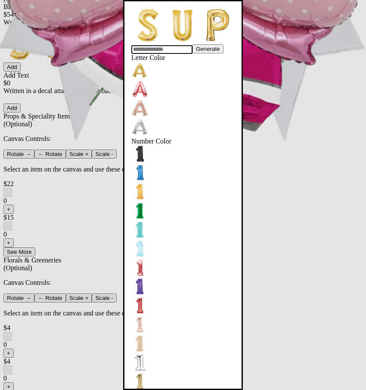
click at [169, 54] on input "text" at bounding box center [161, 49] width 61 height 9
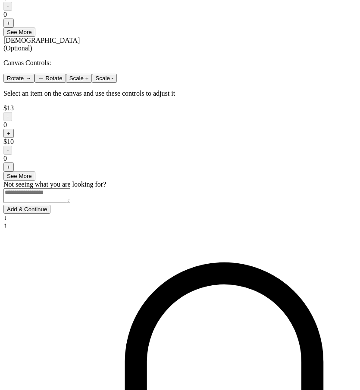
scroll to position [622, 0]
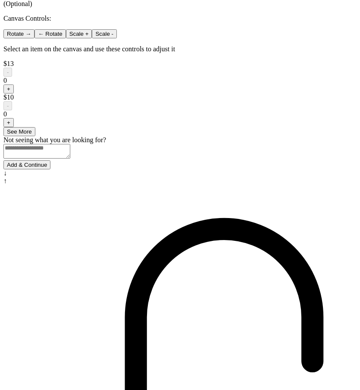
click at [50, 169] on button "Add & Continue" at bounding box center [26, 164] width 47 height 9
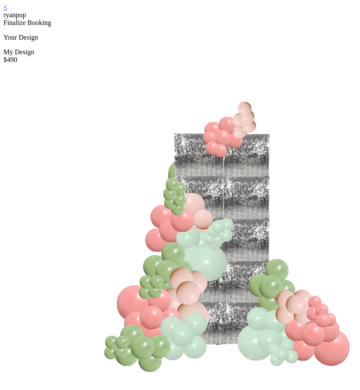
scroll to position [53, 0]
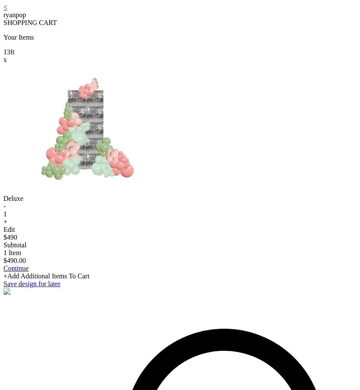
click at [7, 11] on link "<" at bounding box center [5, 6] width 4 height 7
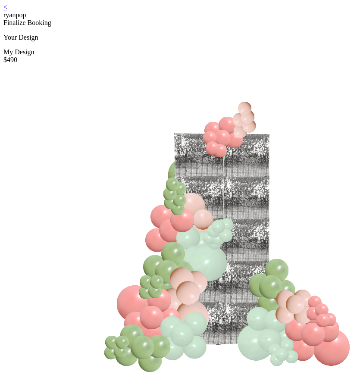
scroll to position [53, 0]
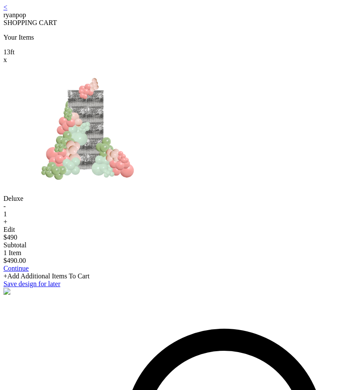
click at [45, 11] on div "< ryanpop SHOPPING CART Your Items 13 ft x Deluxe - 1 + Edit $490 Subtotal 1 It…" at bounding box center [179, 149] width 353 height 292
click at [7, 11] on link "<" at bounding box center [5, 6] width 4 height 7
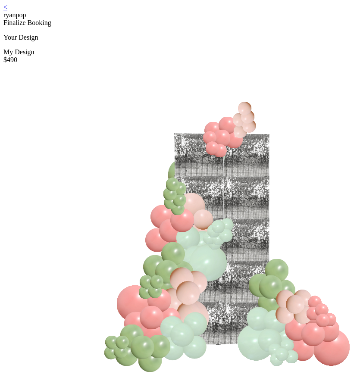
scroll to position [53, 0]
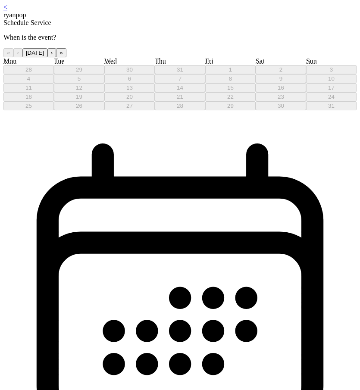
click at [56, 57] on button "›" at bounding box center [51, 52] width 9 height 9
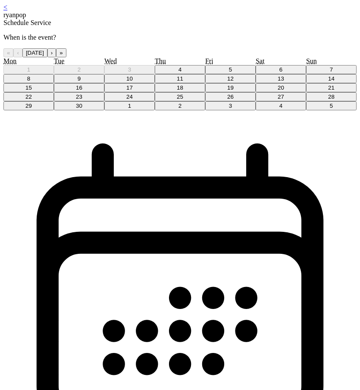
click at [229, 73] on abbr "5" at bounding box center [230, 69] width 3 height 6
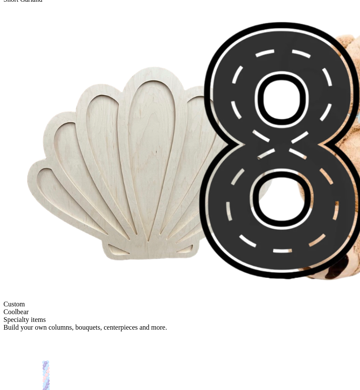
scroll to position [604, 0]
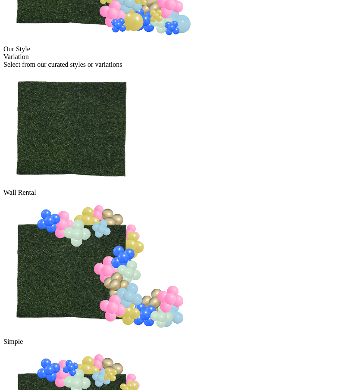
scroll to position [260, 0]
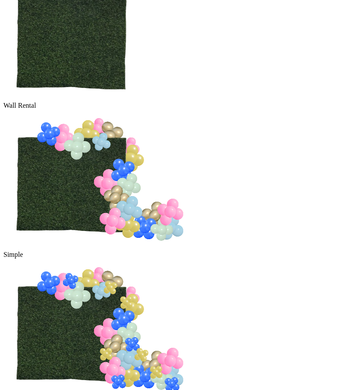
click at [191, 284] on div "My Design $ 650.00 Our Style Variation Select from our curated styles or variat…" at bounding box center [179, 179] width 353 height 779
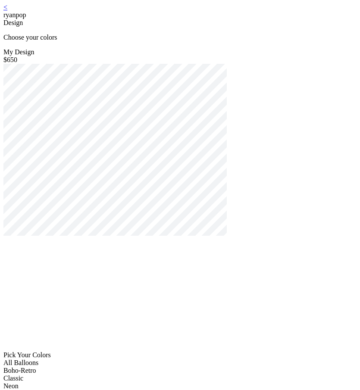
scroll to position [69, 0]
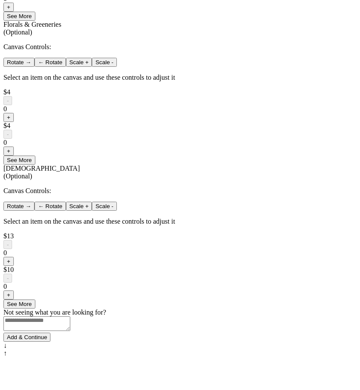
scroll to position [510, 0]
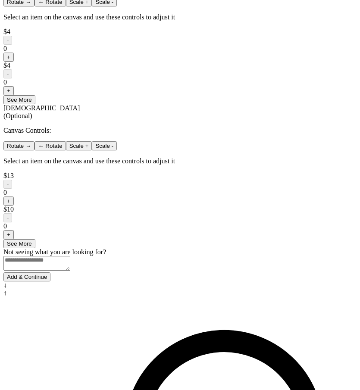
click at [247, 240] on div "Add-ons (Optional) Balloon Letters & Numbers $0 Written in foil balloons Genera…" at bounding box center [179, 0] width 353 height 545
